Goal: Navigation & Orientation: Find specific page/section

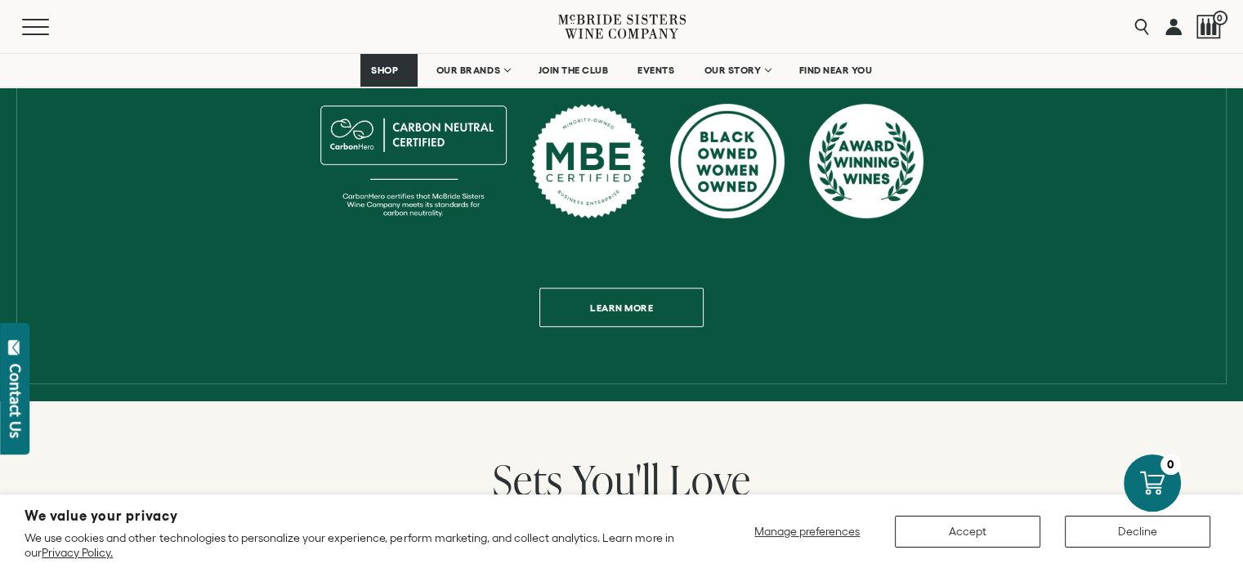
scroll to position [879, 0]
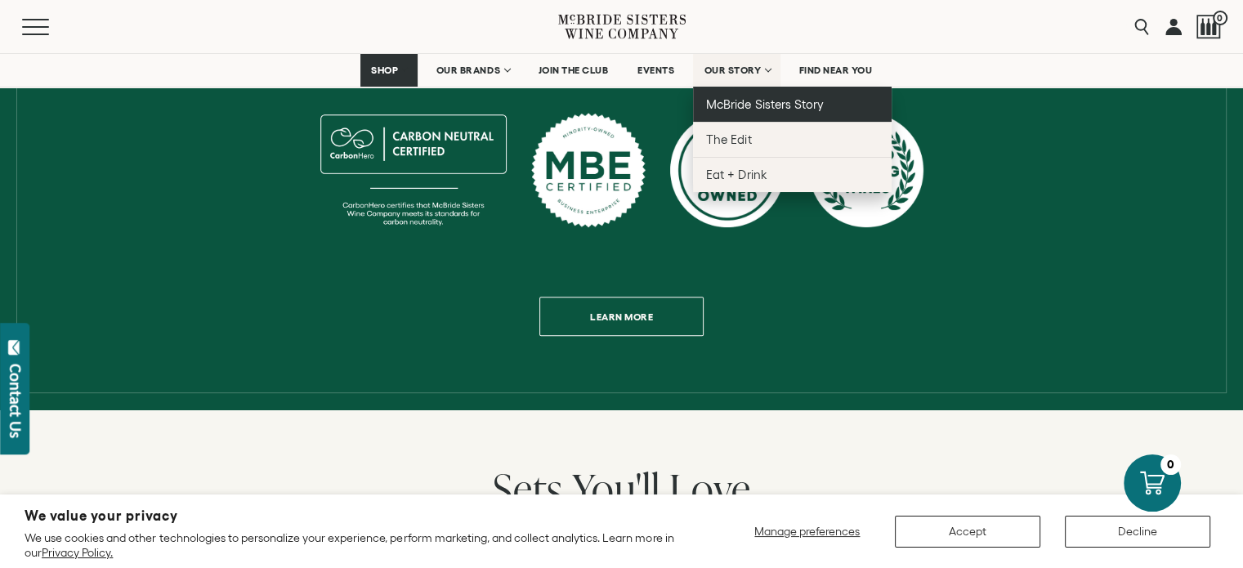
click at [759, 101] on span "McBride Sisters Story" at bounding box center [764, 104] width 117 height 14
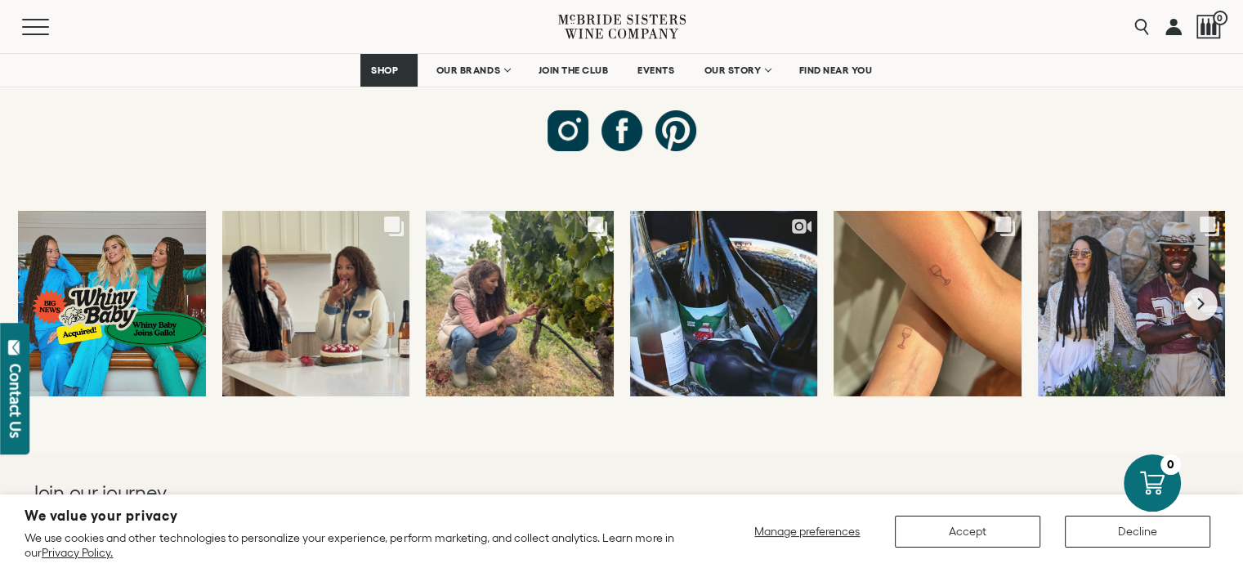
scroll to position [6655, 0]
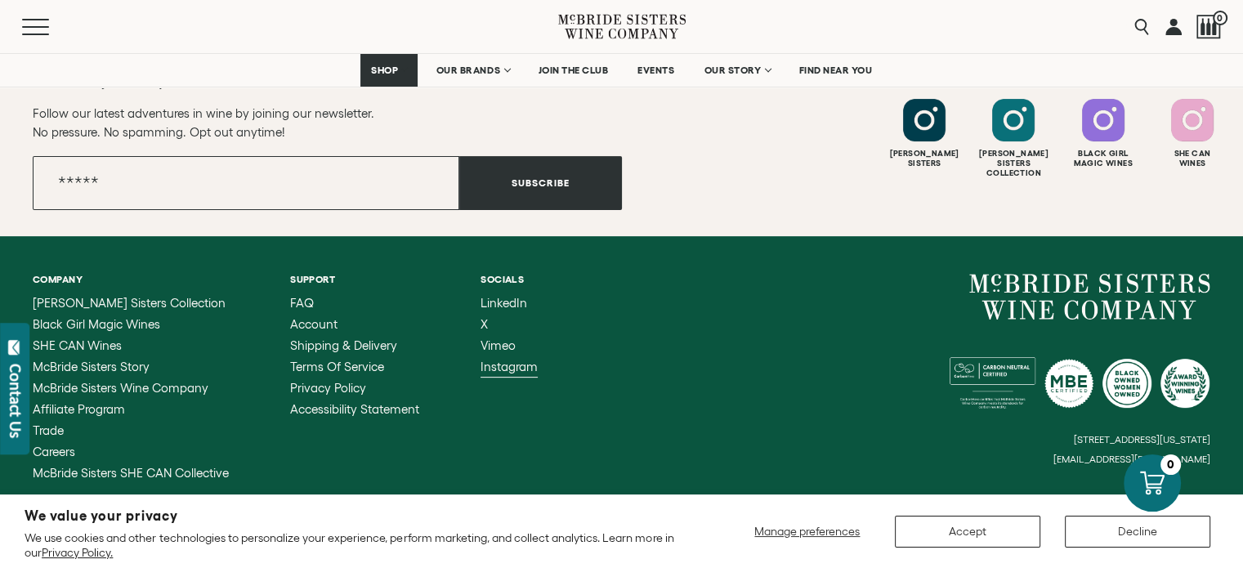
click at [507, 360] on span "Instagram" at bounding box center [509, 367] width 57 height 14
